Goal: Task Accomplishment & Management: Manage account settings

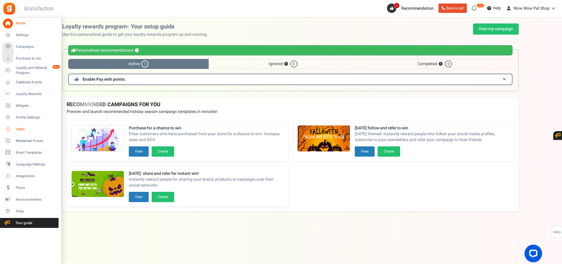
click at [12, 127] on icon at bounding box center [8, 129] width 10 height 10
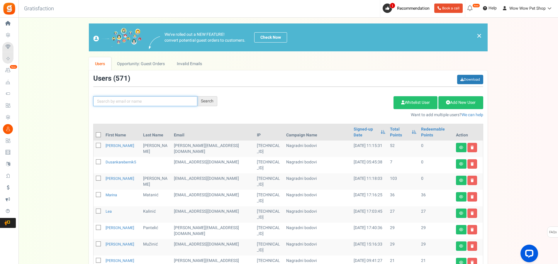
click at [125, 101] on input "text" at bounding box center [145, 101] width 104 height 10
type input "kemura"
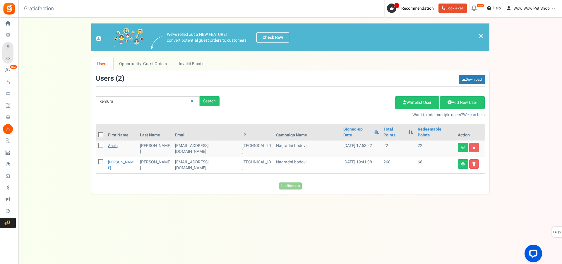
click at [115, 143] on link "Anela" at bounding box center [113, 146] width 10 height 6
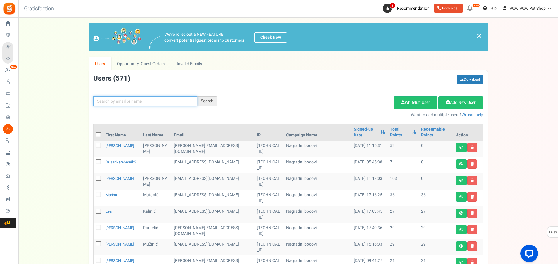
click at [137, 100] on input "text" at bounding box center [145, 101] width 104 height 10
type input "kemura"
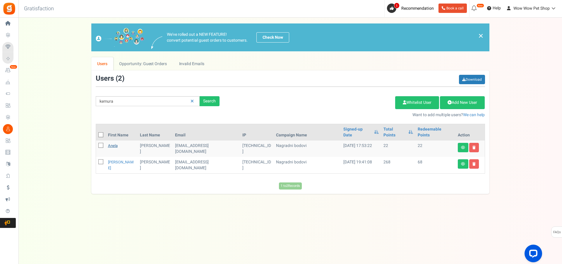
click at [115, 143] on link "Anela" at bounding box center [113, 146] width 10 height 6
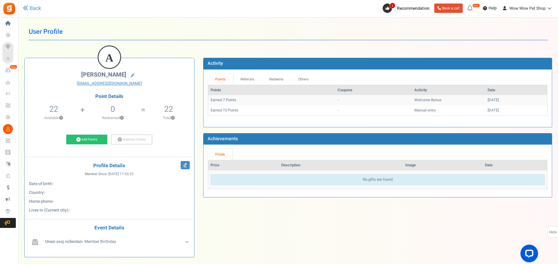
scroll to position [3, 0]
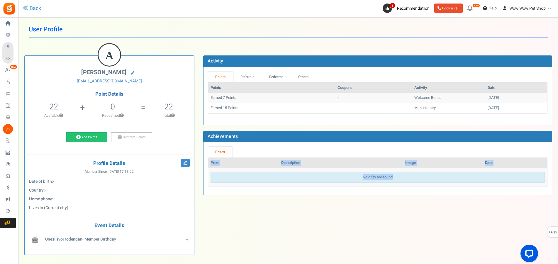
click at [107, 263] on div "View less View more × [NEW!] Include taxes and shipping when rewarding points f…" at bounding box center [279, 155] width 558 height 280
click at [255, 233] on div "A [PERSON_NAME] [EMAIL_ADDRESS][DOMAIN_NAME] Point Details 22 22 Redeemable 0 E…" at bounding box center [288, 153] width 536 height 214
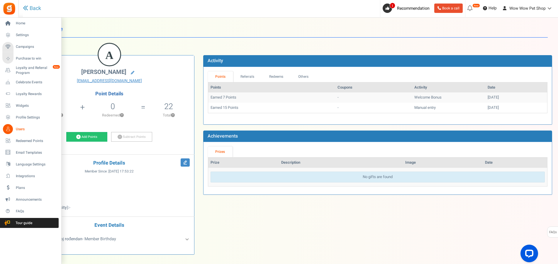
click at [21, 130] on span "Users" at bounding box center [36, 129] width 41 height 5
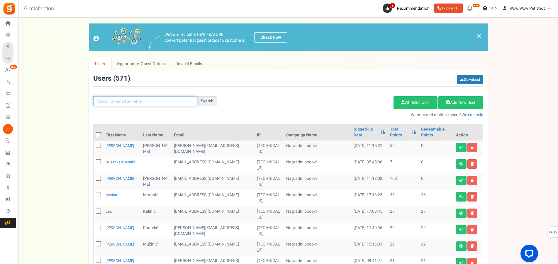
click at [117, 104] on input "text" at bounding box center [145, 101] width 104 height 10
type input "kemura"
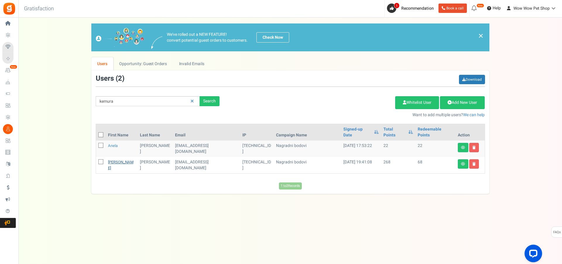
click at [115, 159] on link "[PERSON_NAME]" at bounding box center [120, 164] width 25 height 11
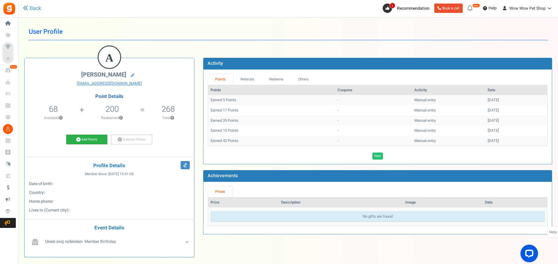
click at [87, 136] on link "Add Points" at bounding box center [86, 139] width 41 height 10
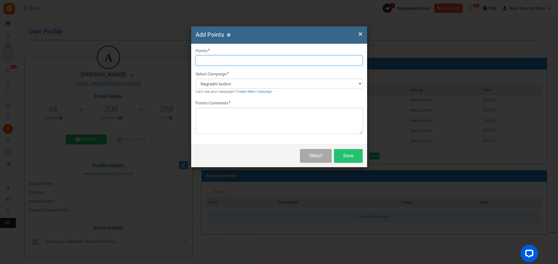
click at [203, 61] on input "text" at bounding box center [278, 60] width 167 height 10
type input "15"
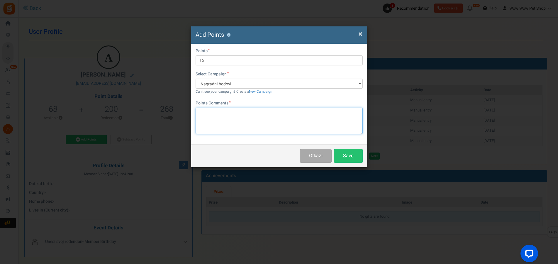
click at [224, 123] on textarea at bounding box center [278, 121] width 167 height 26
type textarea "Račun br. 1306"
click at [350, 159] on button "Save" at bounding box center [348, 156] width 29 height 14
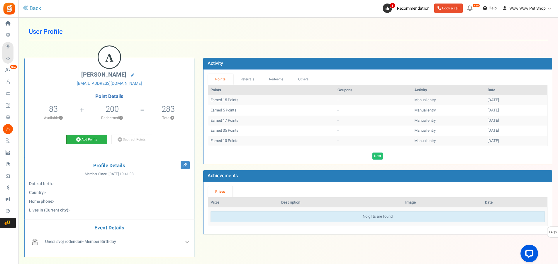
click at [93, 140] on link "Add Points" at bounding box center [86, 139] width 41 height 10
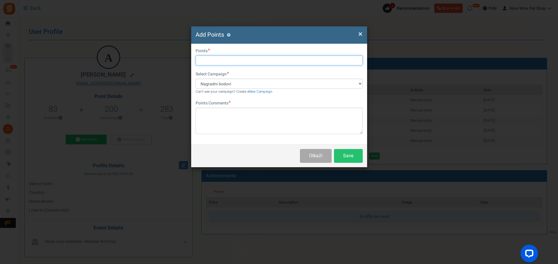
click at [207, 61] on input "text" at bounding box center [278, 60] width 167 height 10
click at [216, 56] on input "text" at bounding box center [278, 60] width 167 height 10
type input "15"
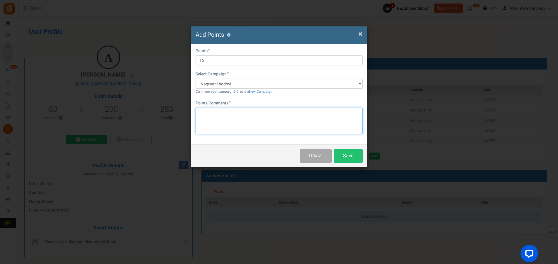
click at [230, 112] on textarea at bounding box center [278, 121] width 167 height 26
paste textarea "1393"
type textarea "Račun br. 1393"
click at [345, 154] on button "Save" at bounding box center [348, 156] width 29 height 14
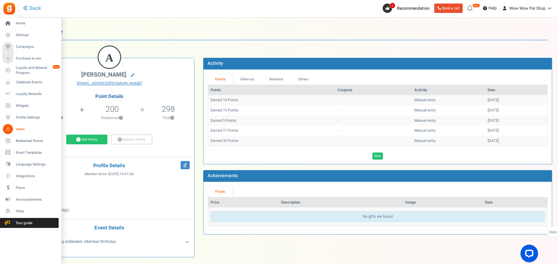
click at [8, 128] on icon at bounding box center [8, 129] width 10 height 10
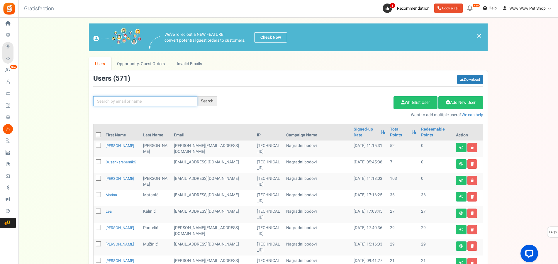
click at [114, 98] on input "text" at bounding box center [145, 101] width 104 height 10
type input "kemura"
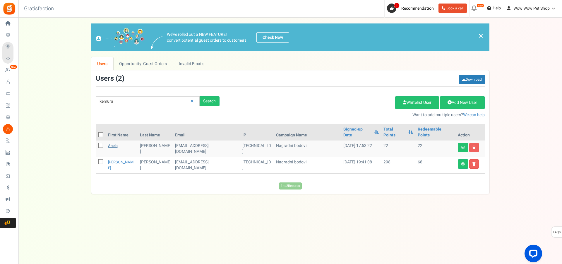
click at [116, 143] on link "Anela" at bounding box center [113, 146] width 10 height 6
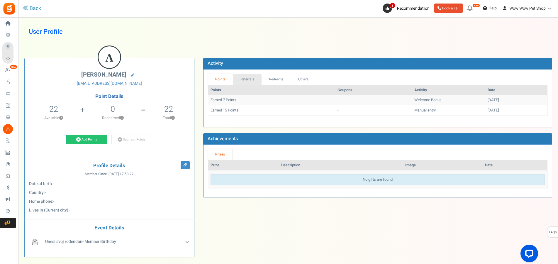
drag, startPoint x: 251, startPoint y: 80, endPoint x: 281, endPoint y: 82, distance: 29.9
click at [251, 80] on link "Referrals" at bounding box center [247, 79] width 29 height 11
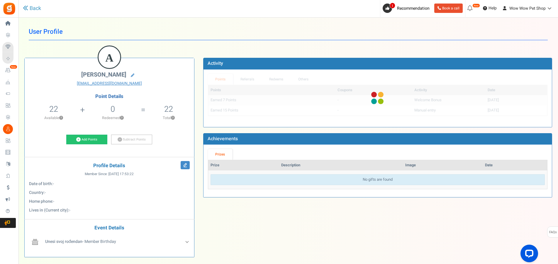
click at [281, 82] on div "Points Referrals Redeems Orders Others Points Coupons Activity Date Earned 7 Po…" at bounding box center [377, 98] width 339 height 49
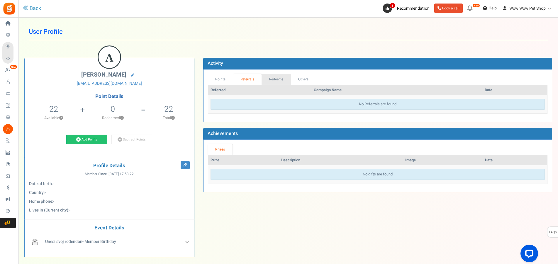
click at [282, 80] on link "Redeems" at bounding box center [275, 79] width 29 height 11
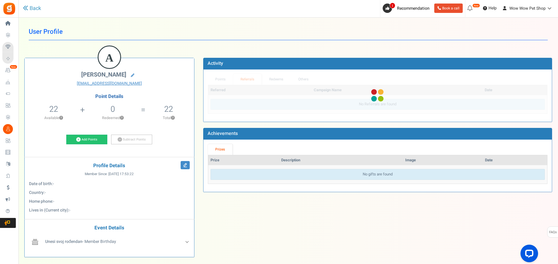
click at [304, 80] on div "Points Referrals Redeems Orders Others Referred Campaign Name Coupons Points Da…" at bounding box center [377, 95] width 339 height 43
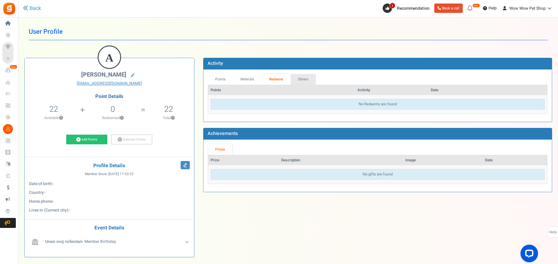
click at [304, 79] on link "Others" at bounding box center [302, 79] width 25 height 11
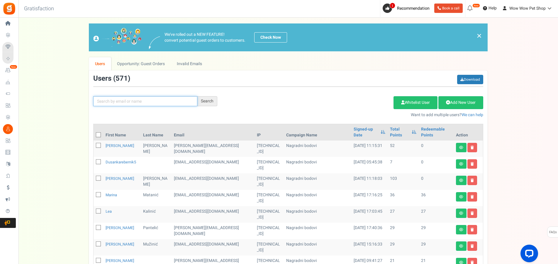
click at [122, 102] on input "text" at bounding box center [145, 101] width 104 height 10
type input "kemura"
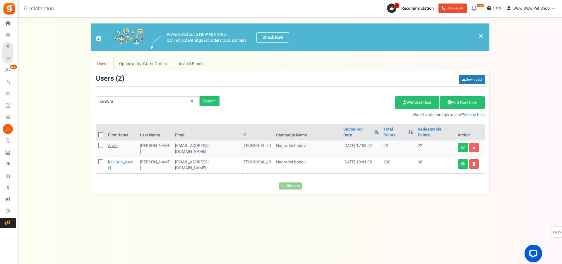
click at [112, 143] on link "Anela" at bounding box center [113, 146] width 10 height 6
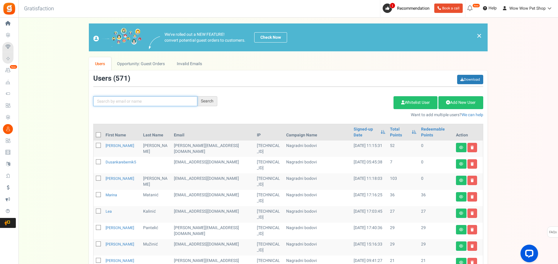
drag, startPoint x: 126, startPoint y: 98, endPoint x: 129, endPoint y: 94, distance: 4.9
click at [126, 98] on input "text" at bounding box center [145, 101] width 104 height 10
type input "kemura"
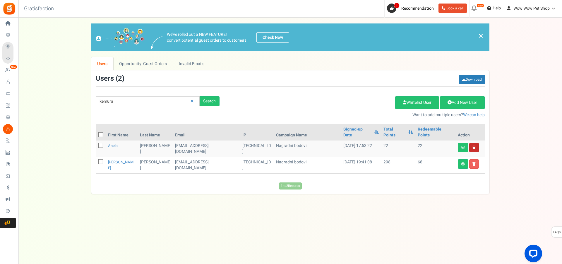
click at [475, 143] on link at bounding box center [475, 147] width 10 height 9
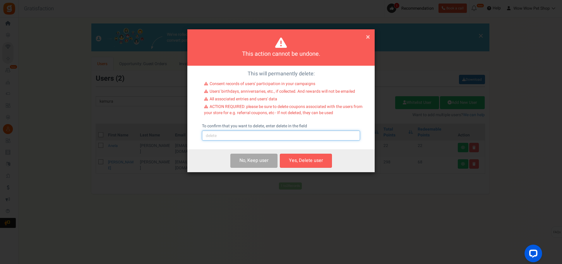
click at [250, 138] on input "text" at bounding box center [281, 135] width 158 height 10
type input "delete"
click at [313, 163] on button "Yes, Delete user" at bounding box center [306, 161] width 52 height 14
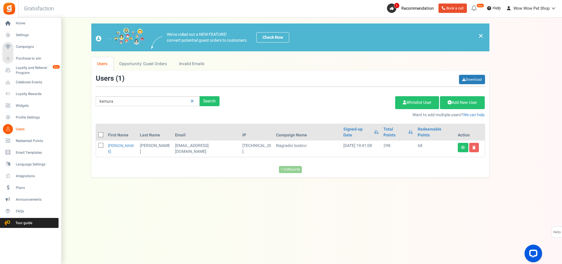
click at [16, 126] on link "Users" at bounding box center [30, 129] width 56 height 10
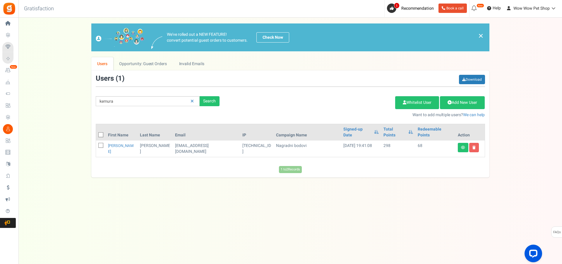
click at [481, 30] on div "We've rolled out a NEW FEATURE! convert potential guest orders to customers. Ch…" at bounding box center [291, 37] width 390 height 19
click at [481, 35] on link "×" at bounding box center [481, 35] width 5 height 7
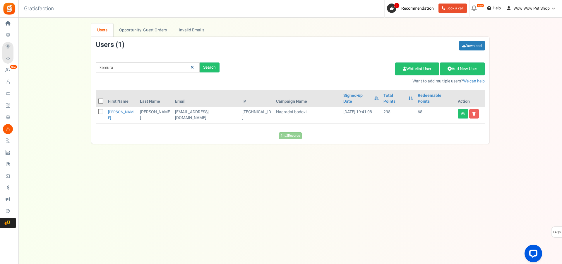
click at [191, 64] on link at bounding box center [192, 67] width 9 height 10
